Goal: Transaction & Acquisition: Purchase product/service

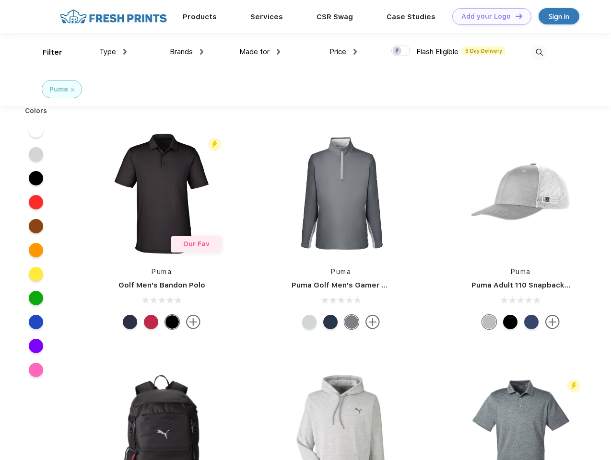
scroll to position [0, 0]
click at [488, 16] on link "Add your Logo Design Tool" at bounding box center [491, 16] width 79 height 17
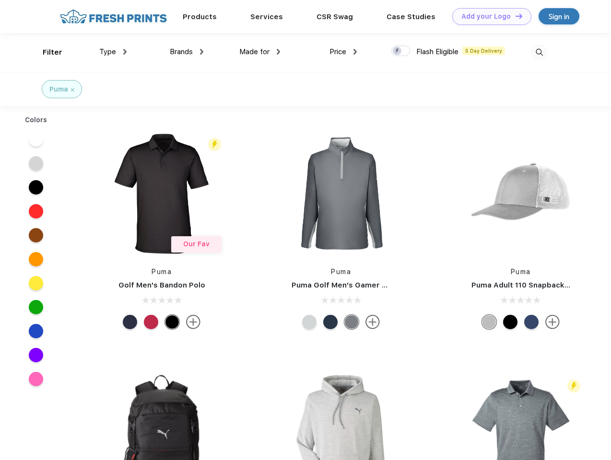
click at [0, 0] on div "Design Tool" at bounding box center [0, 0] width 0 height 0
click at [515, 16] on link "Add your Logo Design Tool" at bounding box center [491, 16] width 79 height 17
click at [46, 52] on div "Filter" at bounding box center [53, 52] width 20 height 11
click at [113, 52] on span "Type" at bounding box center [107, 51] width 17 height 9
click at [187, 52] on span "Brands" at bounding box center [181, 51] width 23 height 9
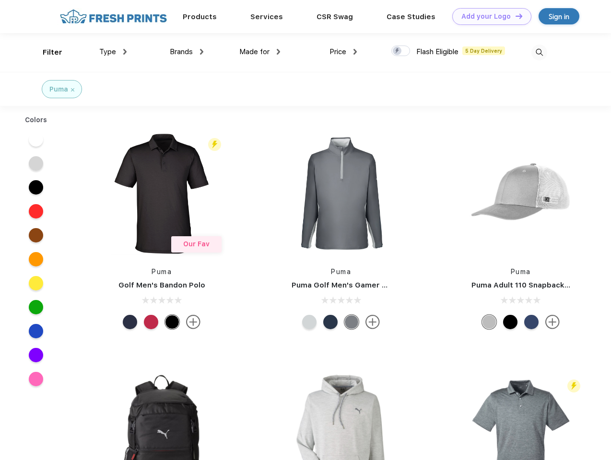
click at [260, 52] on span "Made for" at bounding box center [254, 51] width 30 height 9
click at [343, 52] on span "Price" at bounding box center [337, 51] width 17 height 9
click at [401, 51] on div at bounding box center [400, 51] width 19 height 11
click at [398, 51] on input "checkbox" at bounding box center [394, 48] width 6 height 6
click at [539, 52] on img at bounding box center [539, 53] width 16 height 16
